Goal: Task Accomplishment & Management: Use online tool/utility

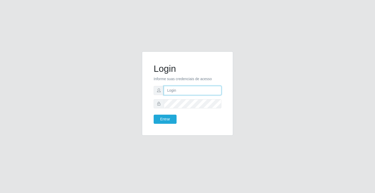
drag, startPoint x: 0, startPoint y: 0, endPoint x: 174, endPoint y: 88, distance: 195.0
click at [174, 88] on input "text" at bounding box center [193, 90] width 58 height 9
type input "ediane@ideal"
click at [154, 114] on button "Entrar" at bounding box center [165, 118] width 23 height 9
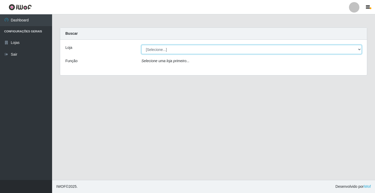
click at [167, 50] on select "[Selecione...] Ideal - Conceição" at bounding box center [252, 49] width 220 height 9
select select "231"
click at [142, 45] on select "[Selecione...] Ideal - Conceição" at bounding box center [252, 49] width 220 height 9
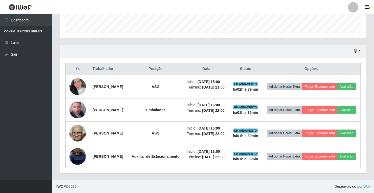
scroll to position [169, 0]
click at [13, 53] on link "Sair" at bounding box center [26, 54] width 52 height 12
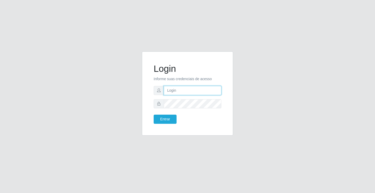
click at [186, 89] on input "text" at bounding box center [193, 90] width 58 height 9
type input "ediane@ideal"
click at [154, 114] on button "Entrar" at bounding box center [165, 118] width 23 height 9
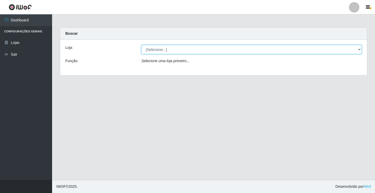
click at [167, 48] on select "[Selecione...] Ideal - Conceição" at bounding box center [252, 49] width 220 height 9
select select "231"
click at [142, 45] on select "[Selecione...] Ideal - Conceição" at bounding box center [252, 49] width 220 height 9
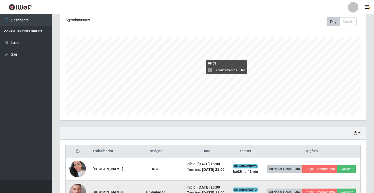
scroll to position [26, 0]
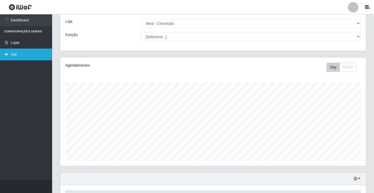
click at [42, 53] on link "Sair" at bounding box center [26, 54] width 52 height 12
